Goal: Task Accomplishment & Management: Use online tool/utility

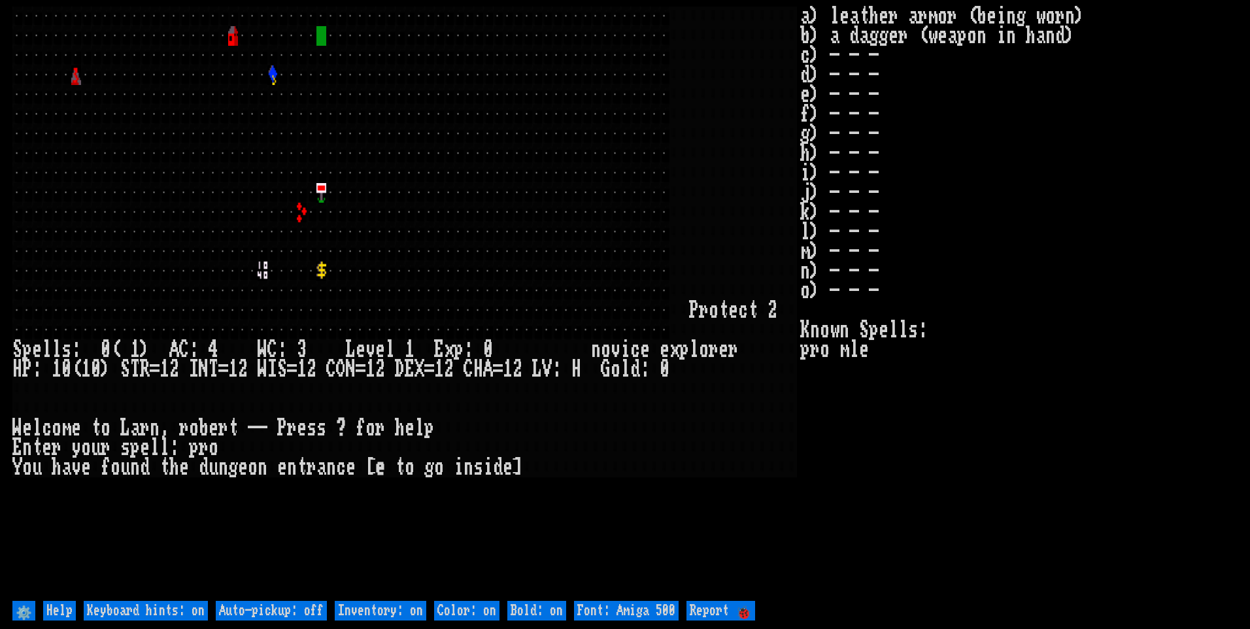
click at [300, 608] on off "Auto-pickup: off" at bounding box center [271, 611] width 111 height 20
type off "Auto-pickup: on"
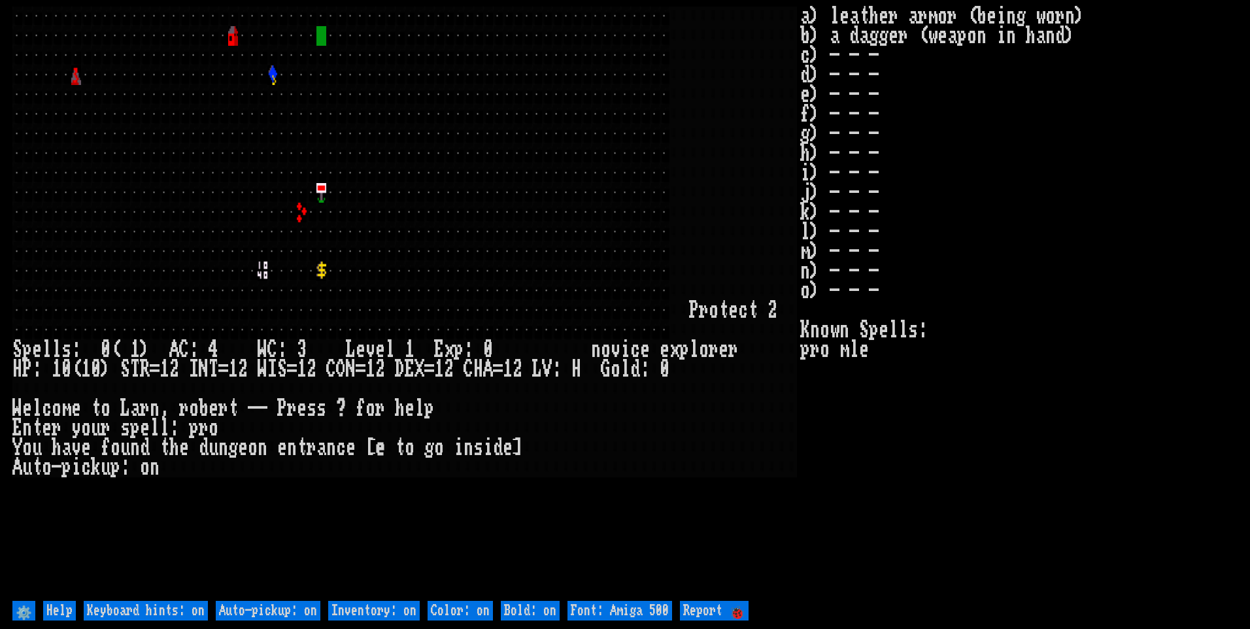
click at [364, 612] on on "Inventory: on" at bounding box center [373, 611] width 91 height 20
type on "Inventory: off"
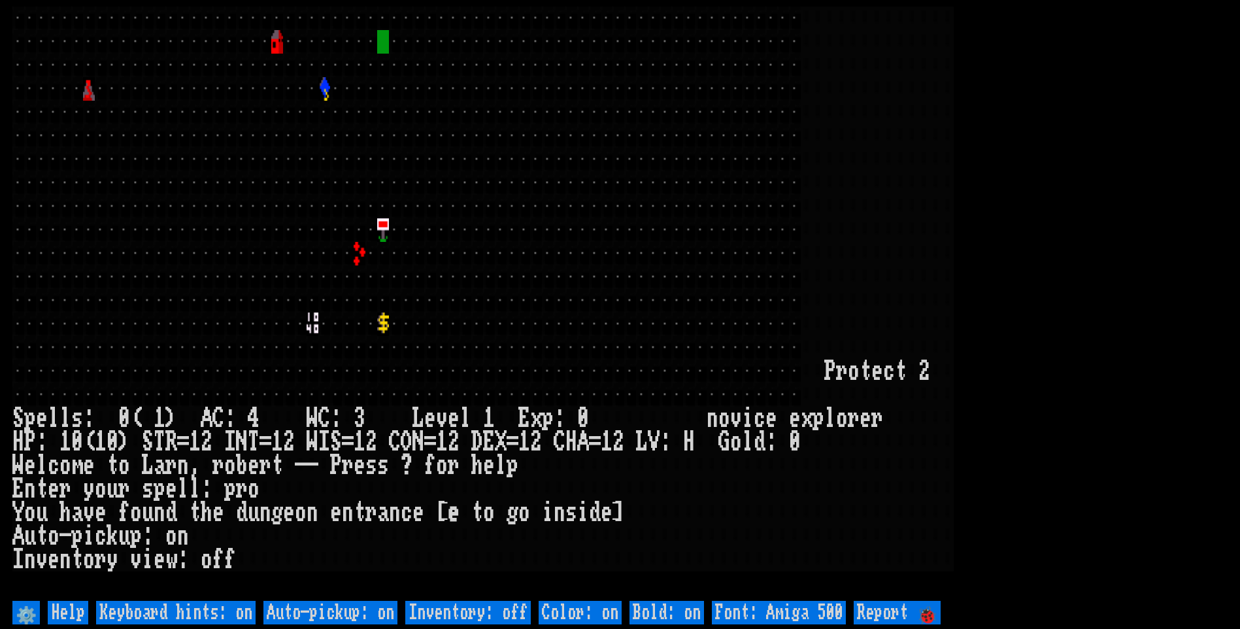
click at [800, 603] on 500 "Font: Amiga 500" at bounding box center [779, 613] width 134 height 24
type 500 "Font: Amiga 1200"
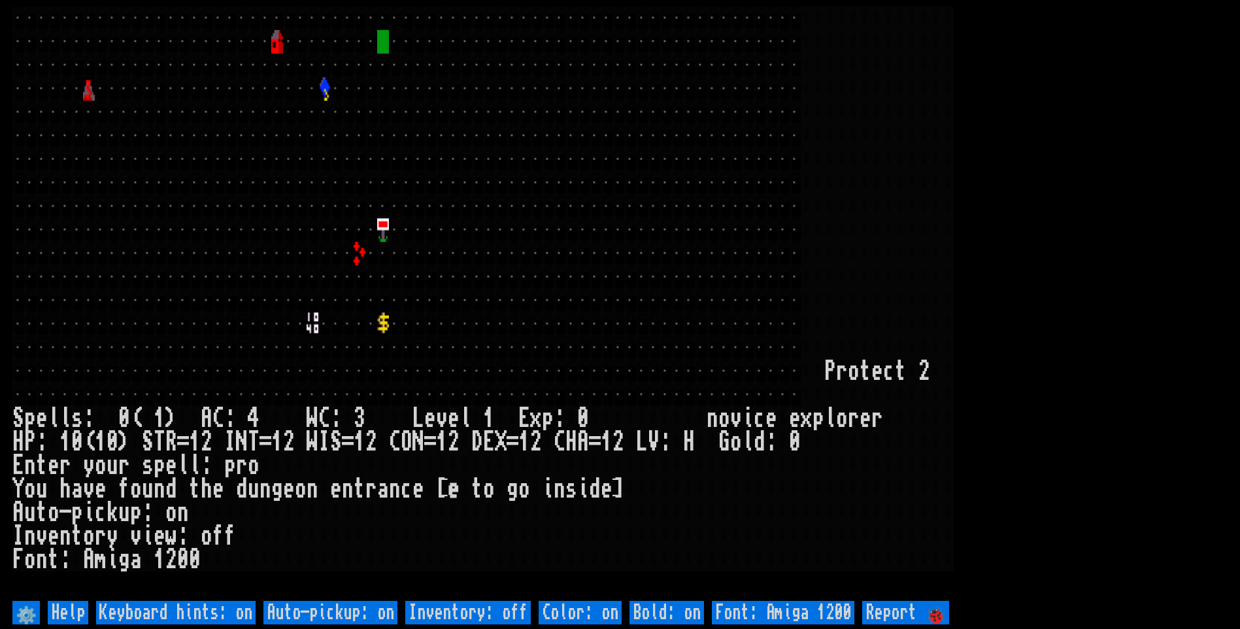
click at [1104, 286] on larn at bounding box center [619, 302] width 1215 height 591
